Goal: Transaction & Acquisition: Download file/media

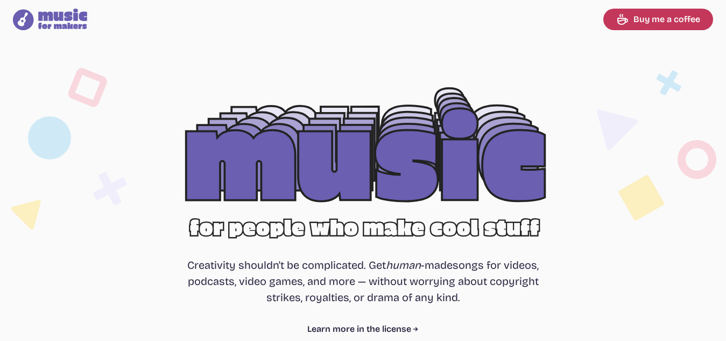
select select "most popular"
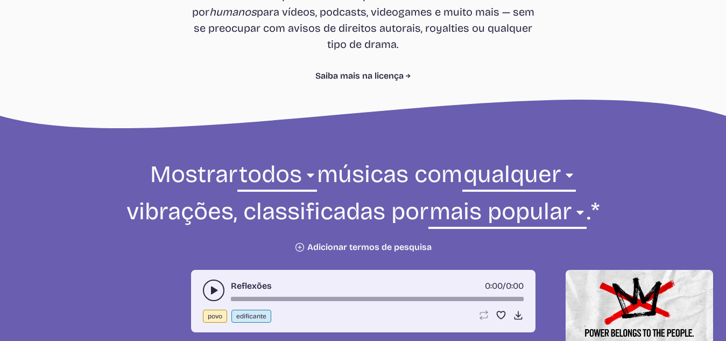
scroll to position [377, 0]
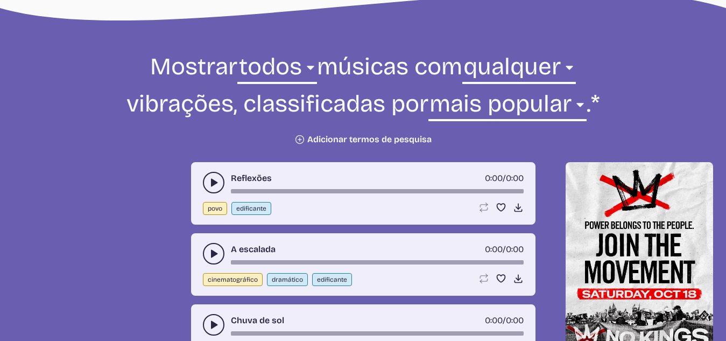
click at [211, 187] on icon "play-pause toggle" at bounding box center [213, 182] width 11 height 11
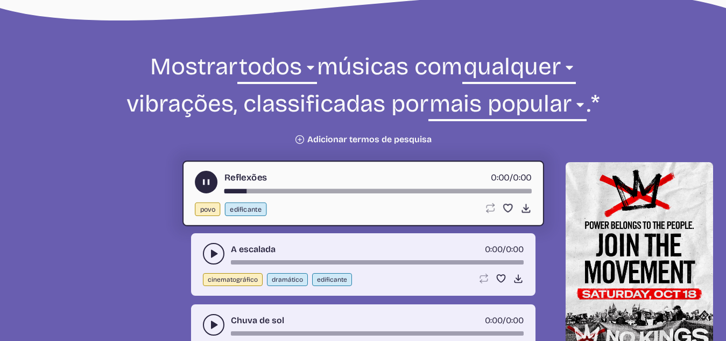
click at [206, 182] on use "play-pause toggle" at bounding box center [205, 181] width 11 height 11
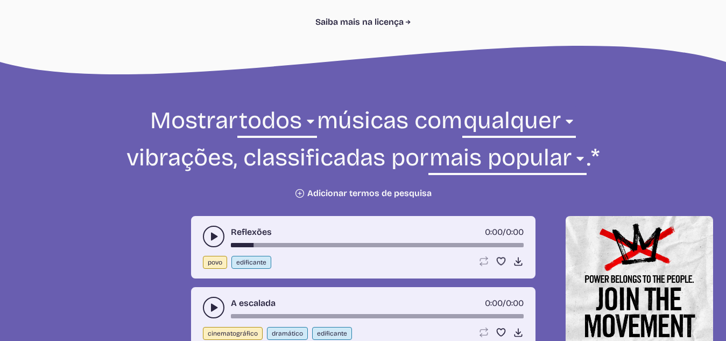
scroll to position [215, 0]
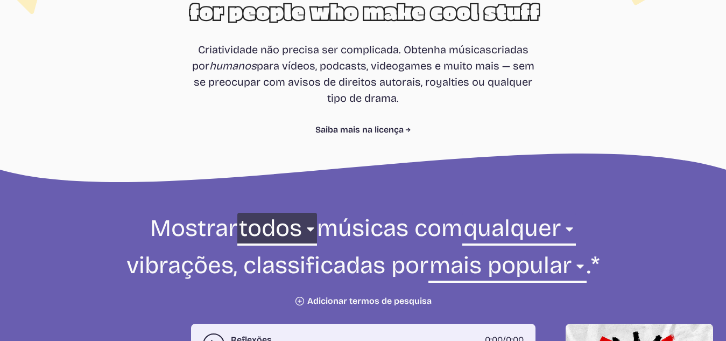
click at [255, 233] on select "todos ambiente cinematográfico eletrônico povo feriado jazz estouro pedra mundo" at bounding box center [276, 231] width 79 height 37
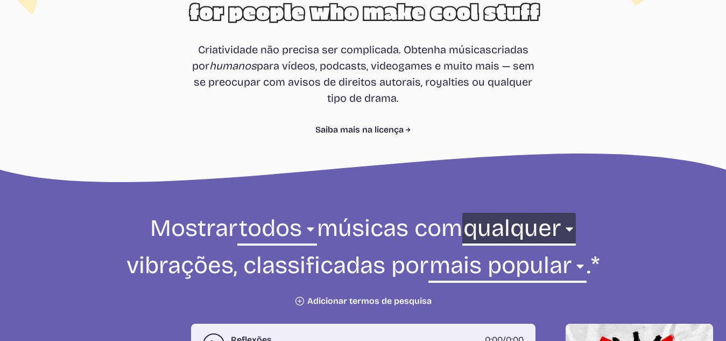
click at [521, 235] on select "qualquer agressivo frio contemplativo escuro dramático [DEMOGRAPHIC_DATA]ável e…" at bounding box center [519, 231] width 114 height 37
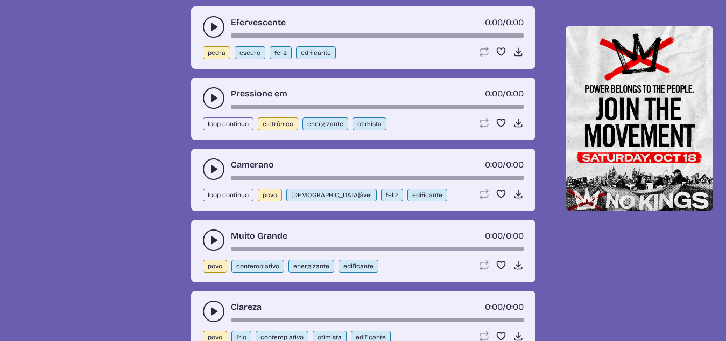
scroll to position [1237, 0]
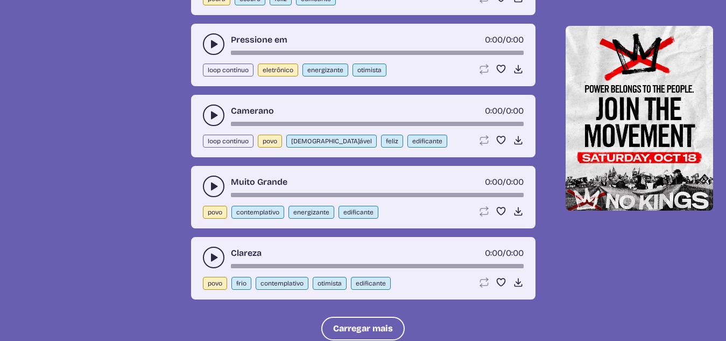
drag, startPoint x: 211, startPoint y: 188, endPoint x: 195, endPoint y: 204, distance: 22.8
click at [212, 187] on use "play-pause toggle" at bounding box center [213, 186] width 11 height 11
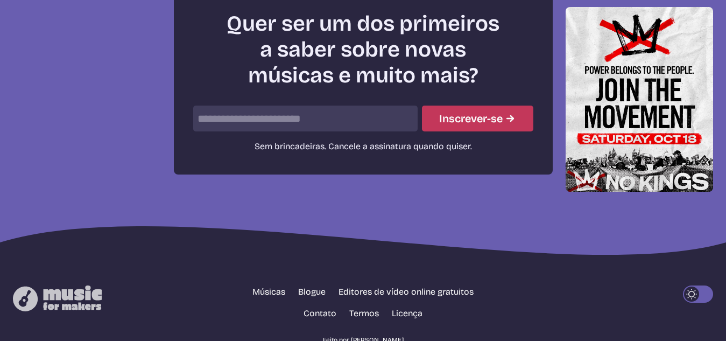
scroll to position [1656, 0]
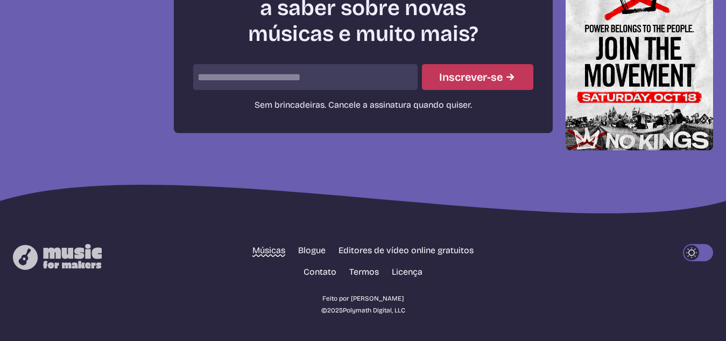
click at [265, 251] on font "Músicas" at bounding box center [268, 250] width 33 height 10
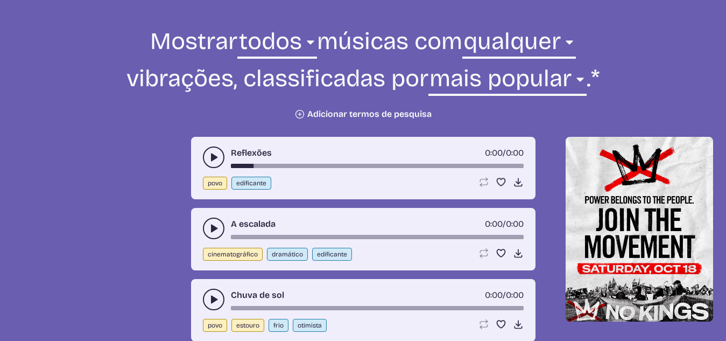
click at [213, 160] on use "alternar reprodução-pausa" at bounding box center [213, 157] width 11 height 11
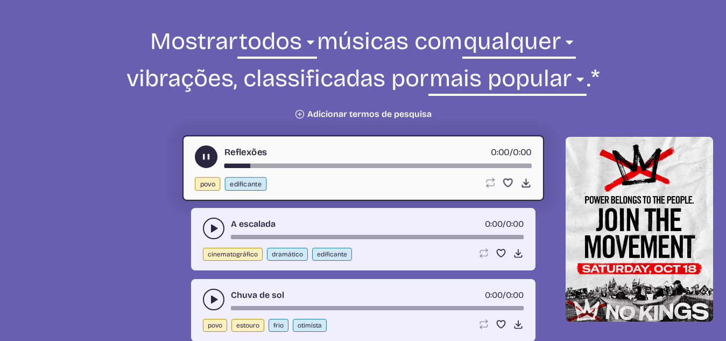
click at [202, 159] on icon "alternar reprodução-pausa" at bounding box center [205, 156] width 11 height 11
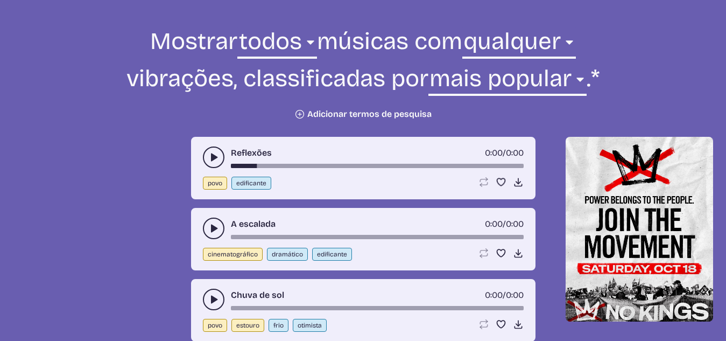
scroll to position [294, 0]
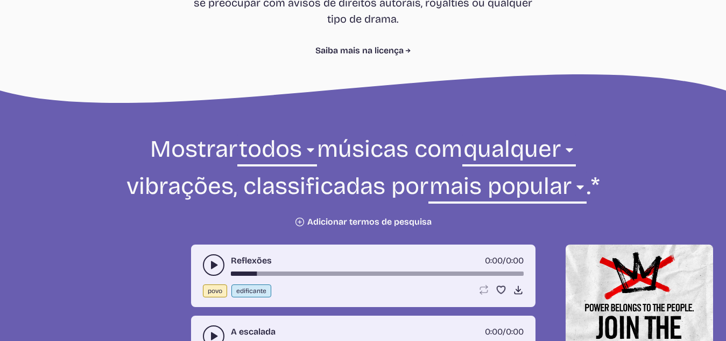
click at [377, 218] on font "Adicionar termos de pesquisa" at bounding box center [369, 221] width 124 height 10
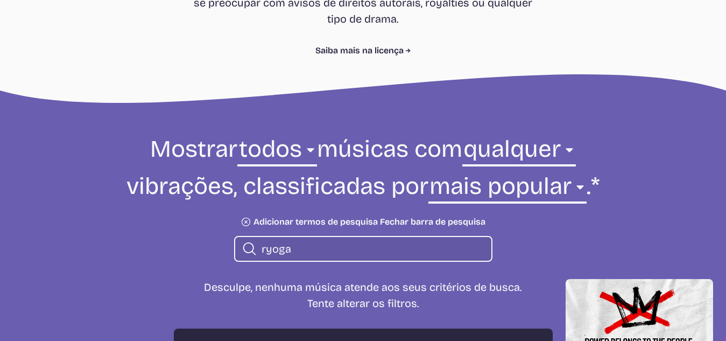
click at [263, 251] on input "ryoga" at bounding box center [371, 249] width 221 height 14
click at [332, 246] on input "yoga" at bounding box center [371, 249] width 221 height 14
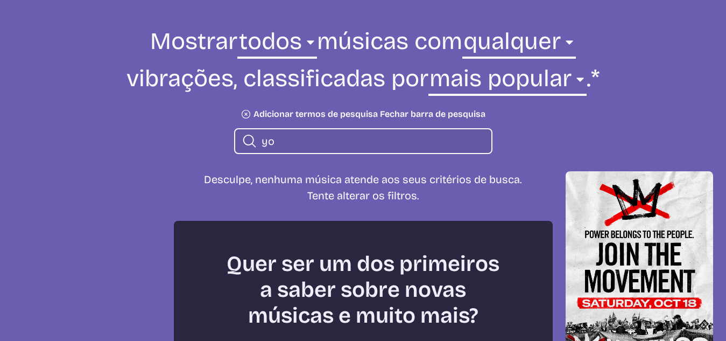
type input "y"
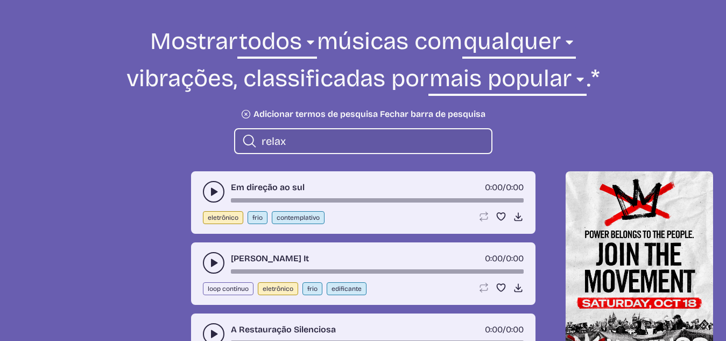
type input "relax"
click at [219, 197] on button "alternar reprodução-pausa" at bounding box center [214, 192] width 22 height 22
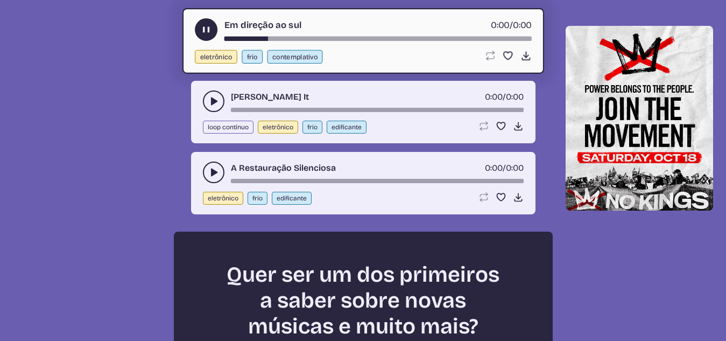
scroll to position [456, 0]
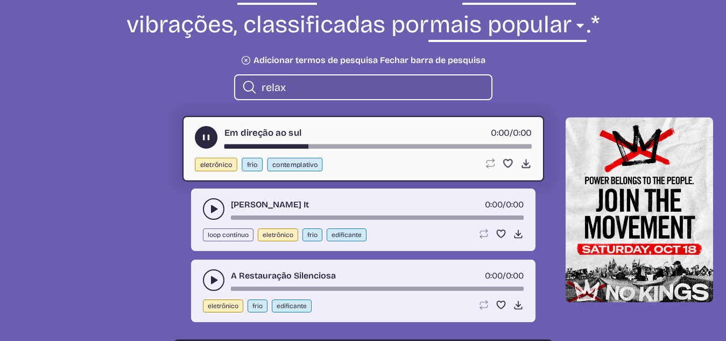
click at [203, 138] on use "alternar reprodução-pausa" at bounding box center [205, 137] width 11 height 11
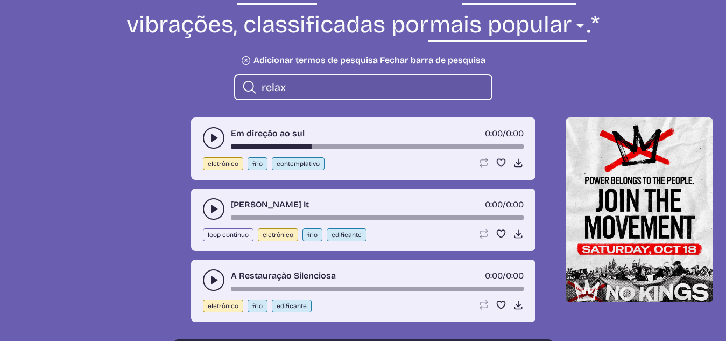
click at [209, 209] on icon "alternar reprodução-pausa" at bounding box center [213, 208] width 11 height 11
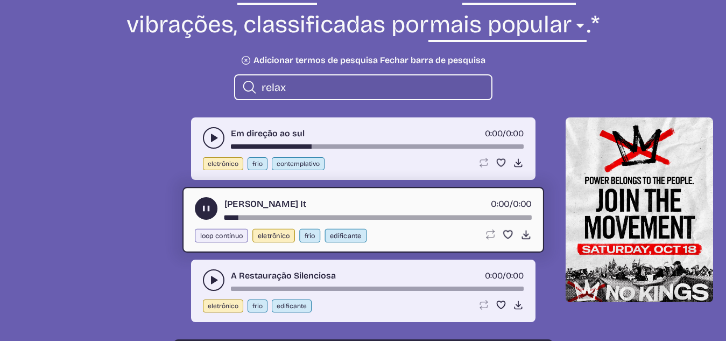
click at [204, 207] on use "alternar reprodução-pausa" at bounding box center [205, 208] width 11 height 11
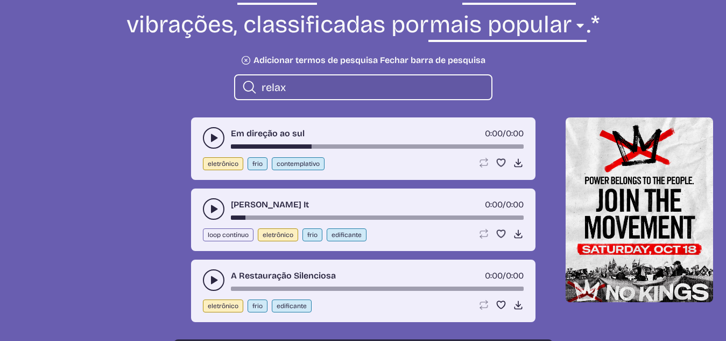
click at [214, 278] on use "play-pause toggle" at bounding box center [213, 279] width 11 height 11
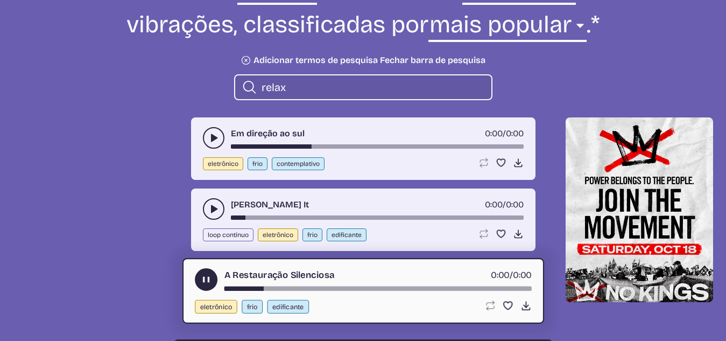
click at [202, 277] on icon "play-pause toggle" at bounding box center [205, 279] width 11 height 11
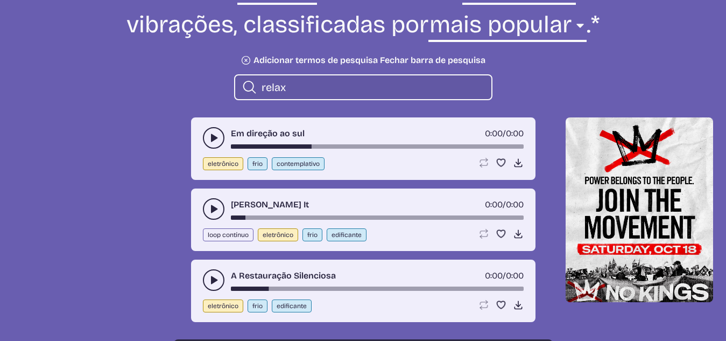
click at [291, 303] on font "edificante" at bounding box center [292, 306] width 30 height 8
select select "uplifting"
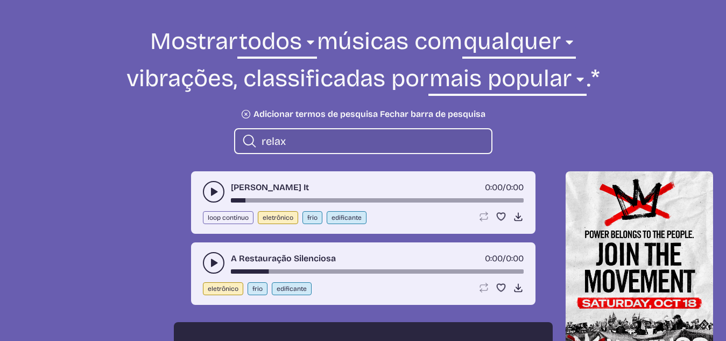
scroll to position [509, 0]
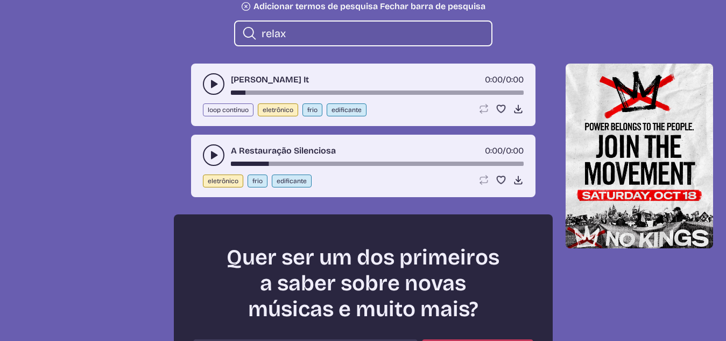
click at [295, 178] on font "edificante" at bounding box center [292, 181] width 30 height 8
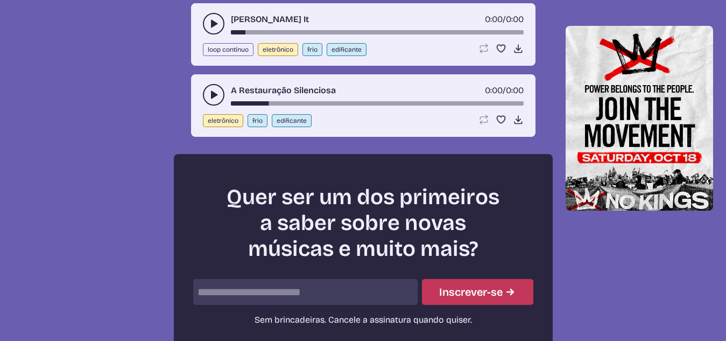
scroll to position [355, 0]
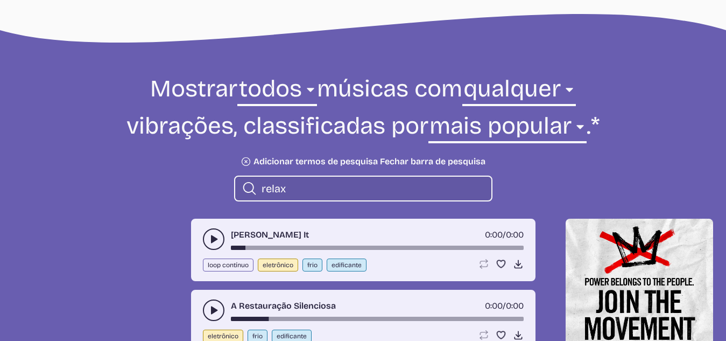
drag, startPoint x: 307, startPoint y: 184, endPoint x: 296, endPoint y: 186, distance: 11.0
click at [296, 184] on input "relax" at bounding box center [371, 188] width 221 height 14
type input "r"
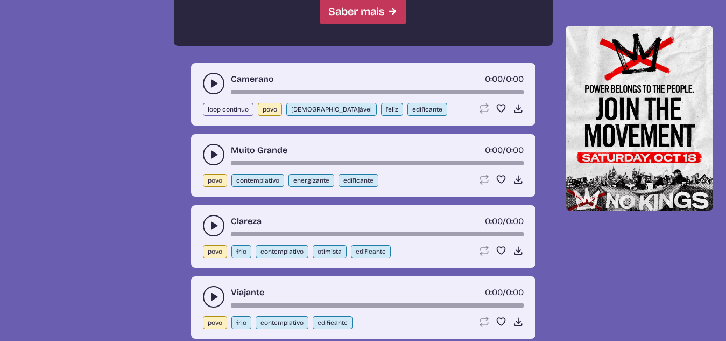
scroll to position [1215, 0]
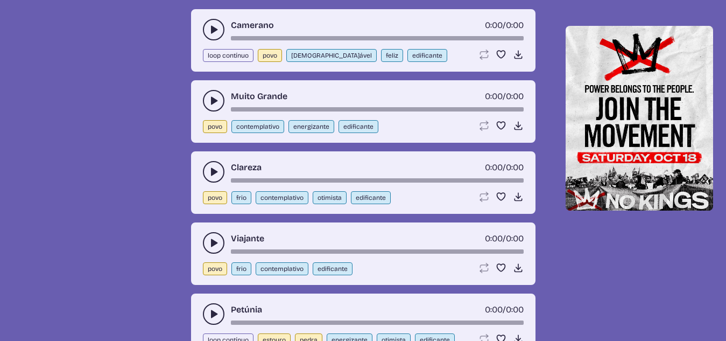
click at [281, 194] on button "contemplativo" at bounding box center [282, 197] width 53 height 13
select select "contemplative"
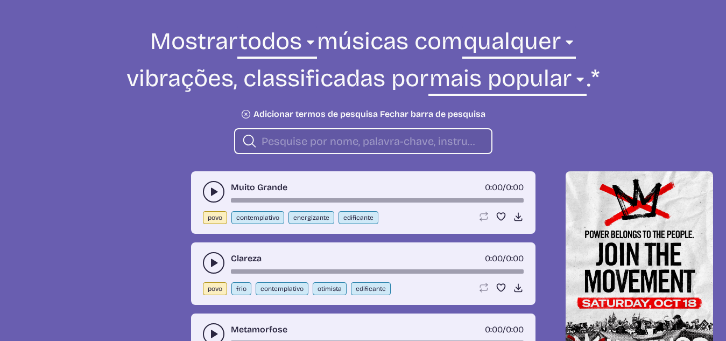
click at [206, 194] on button "alternar reprodução-pausa" at bounding box center [214, 192] width 22 height 22
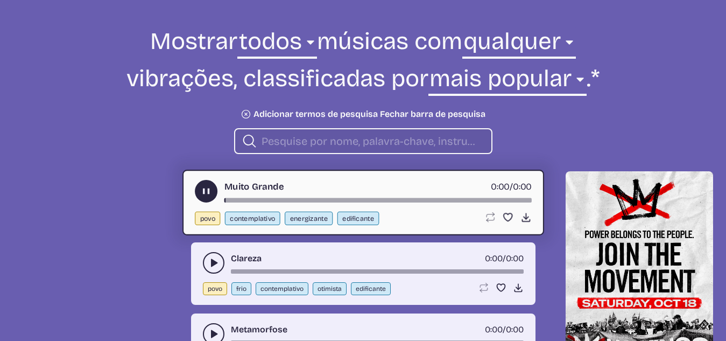
click at [206, 194] on icon "alternar reprodução-pausa" at bounding box center [205, 191] width 11 height 11
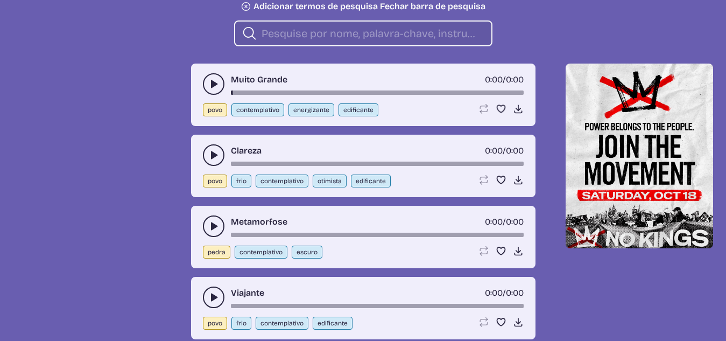
scroll to position [563, 0]
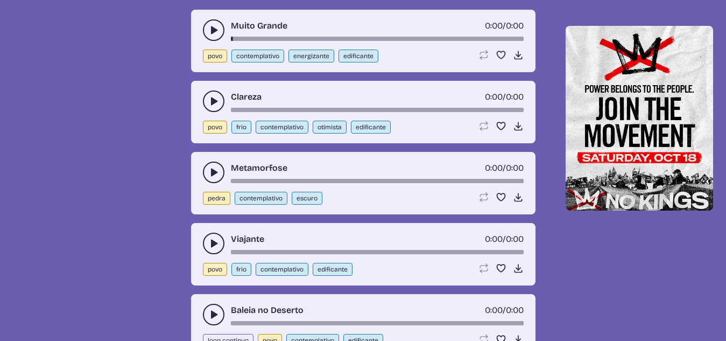
click at [215, 172] on use "play-pause toggle" at bounding box center [213, 172] width 11 height 11
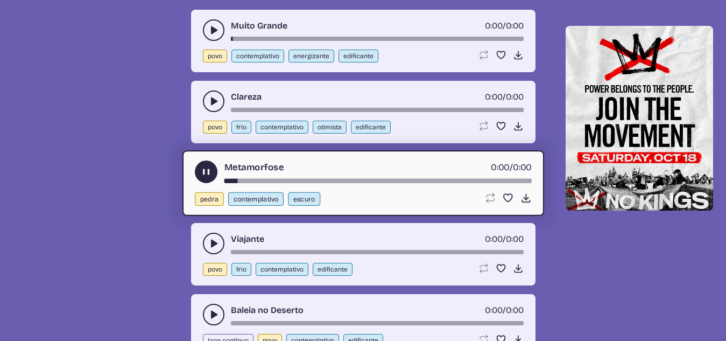
click at [202, 171] on icon "play-pause toggle" at bounding box center [205, 171] width 11 height 11
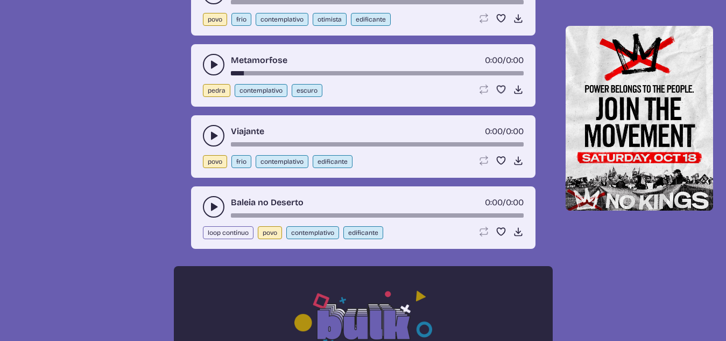
scroll to position [725, 0]
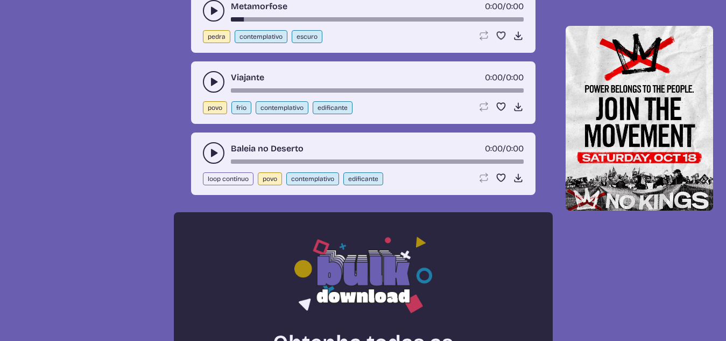
click at [210, 153] on icon "play-pause toggle" at bounding box center [213, 152] width 11 height 11
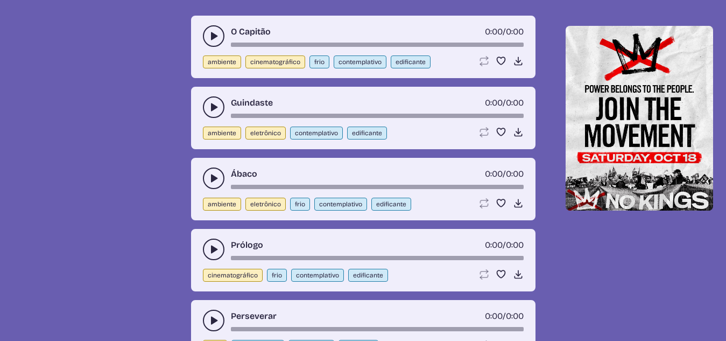
scroll to position [1316, 0]
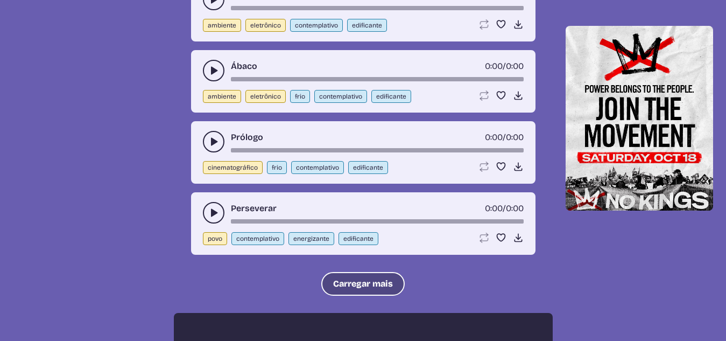
click at [352, 277] on button "Carregar mais" at bounding box center [362, 284] width 83 height 24
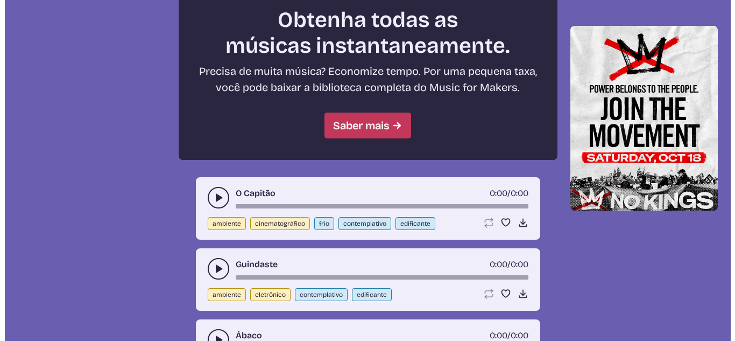
scroll to position [778, 0]
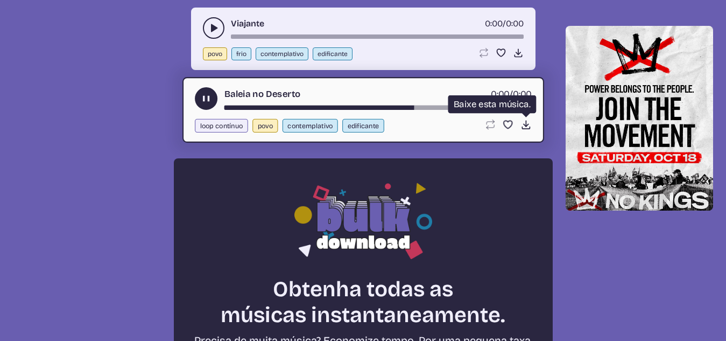
click at [526, 126] on use at bounding box center [525, 124] width 11 height 11
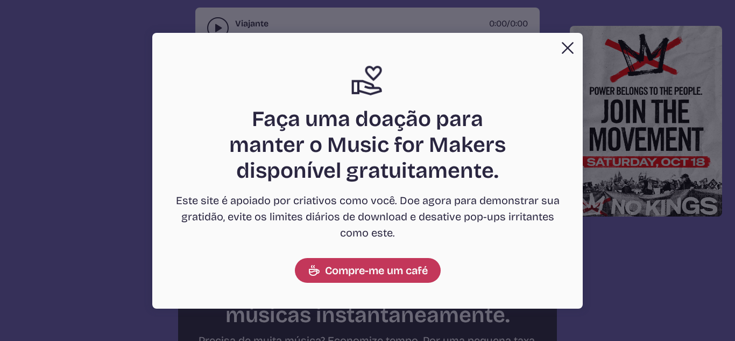
click at [564, 48] on button "Close" at bounding box center [568, 48] width 22 height 22
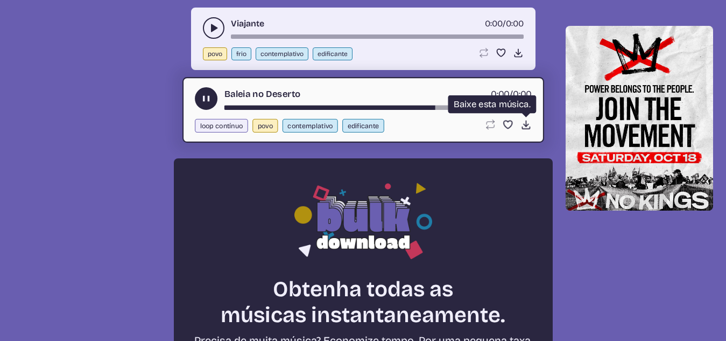
click at [523, 128] on icon "Download song" at bounding box center [525, 124] width 11 height 11
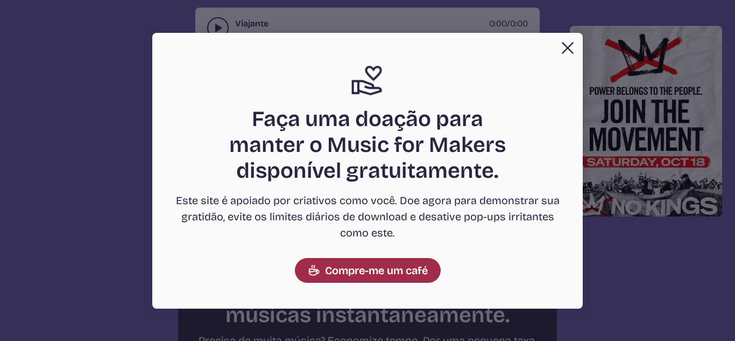
click at [350, 273] on font "Compre-me um café" at bounding box center [376, 270] width 103 height 13
